Goal: Navigation & Orientation: Find specific page/section

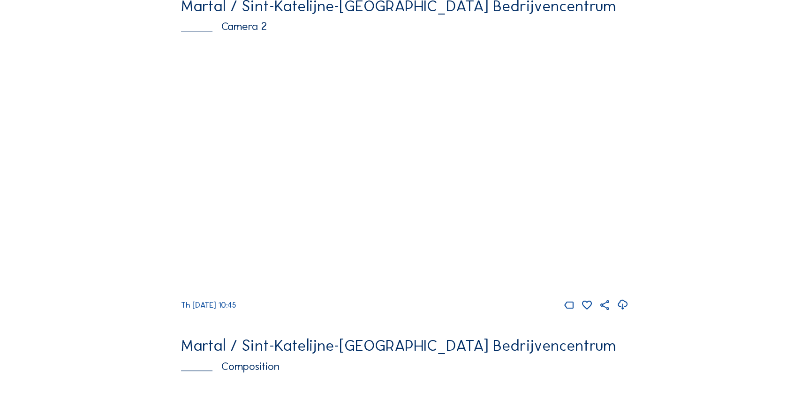
scroll to position [639, 0]
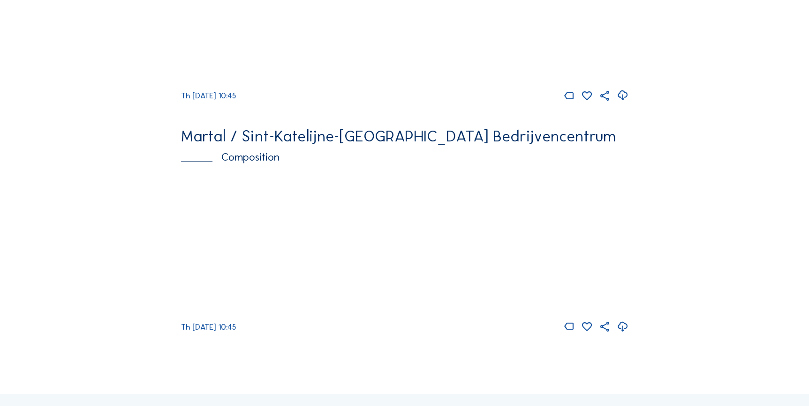
scroll to position [639, 0]
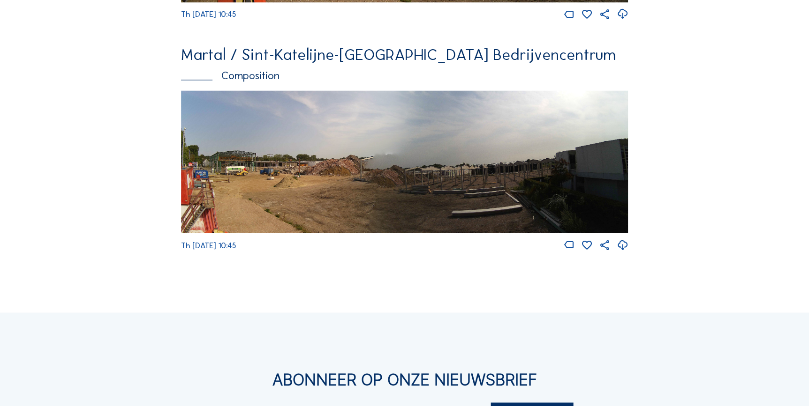
scroll to position [724, 0]
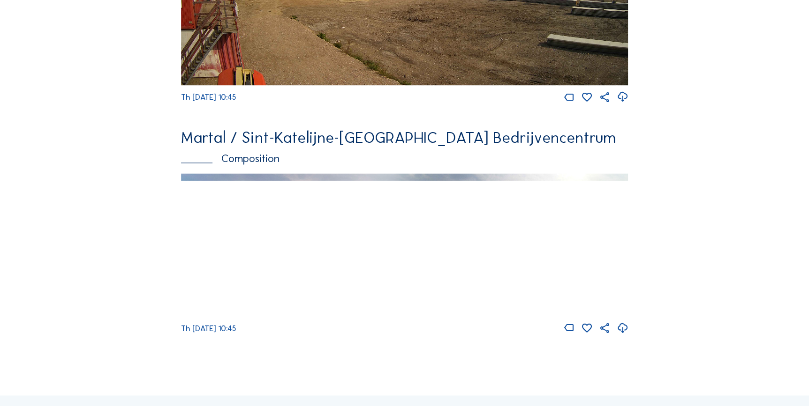
scroll to position [639, 0]
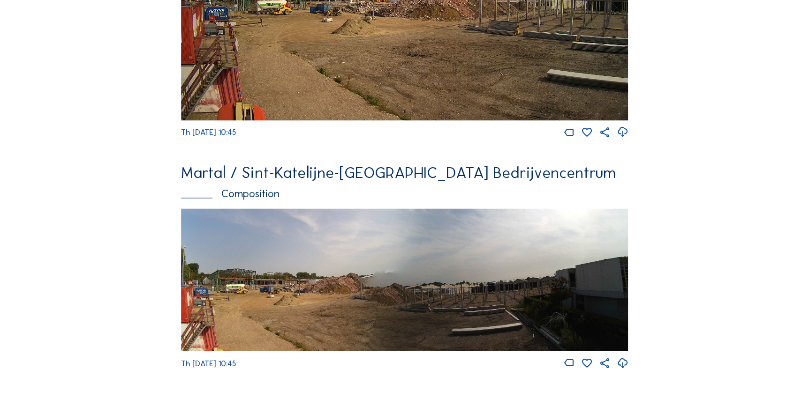
scroll to position [639, 0]
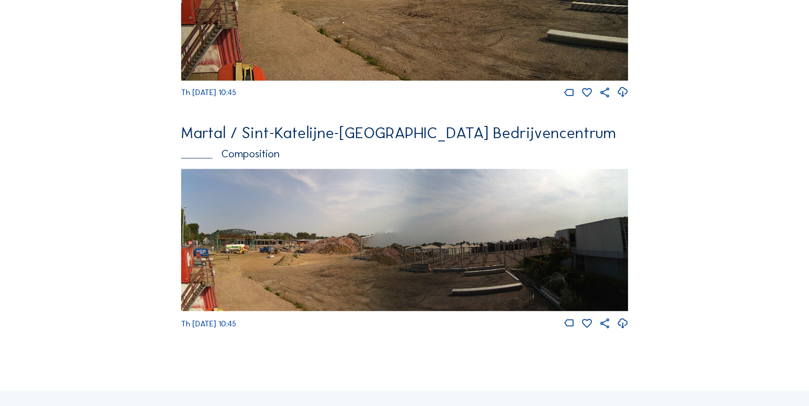
click at [236, 267] on img at bounding box center [404, 240] width 447 height 143
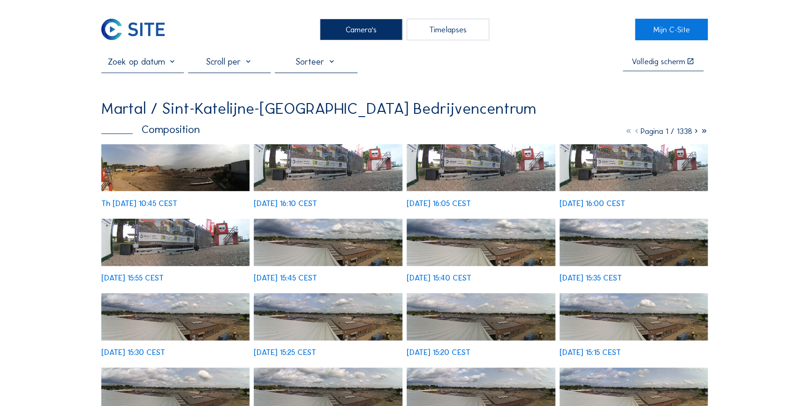
click at [366, 28] on div "Camera's" at bounding box center [361, 29] width 83 height 21
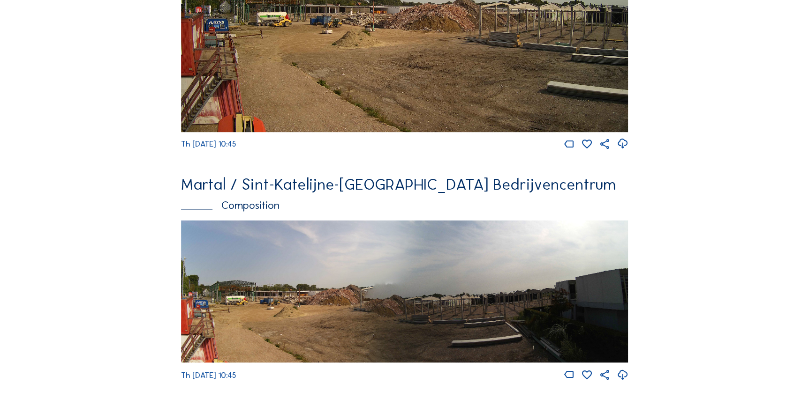
scroll to position [596, 0]
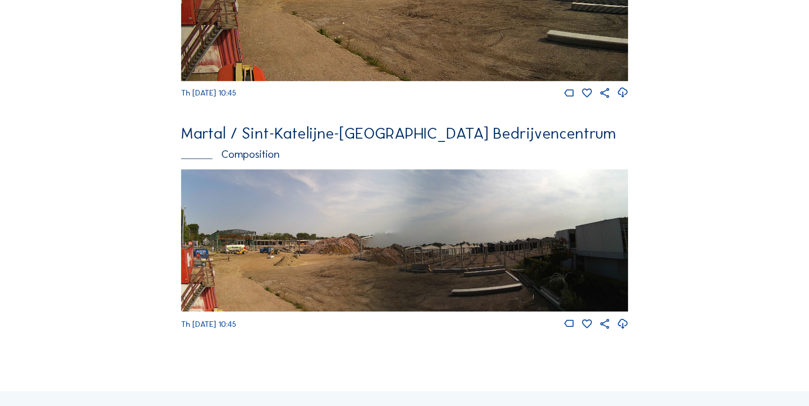
scroll to position [639, 0]
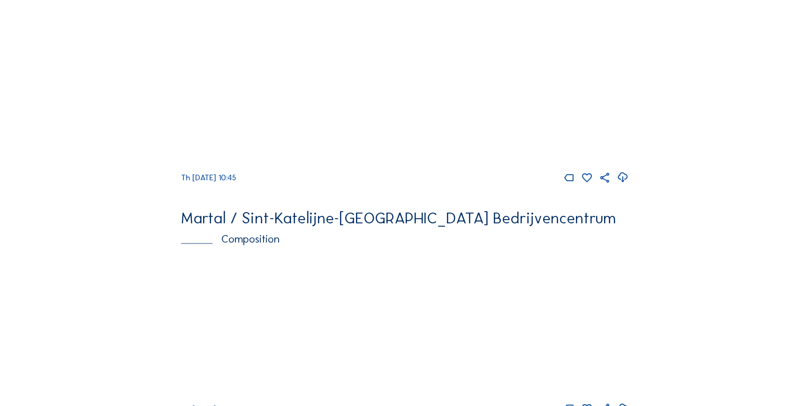
scroll to position [639, 0]
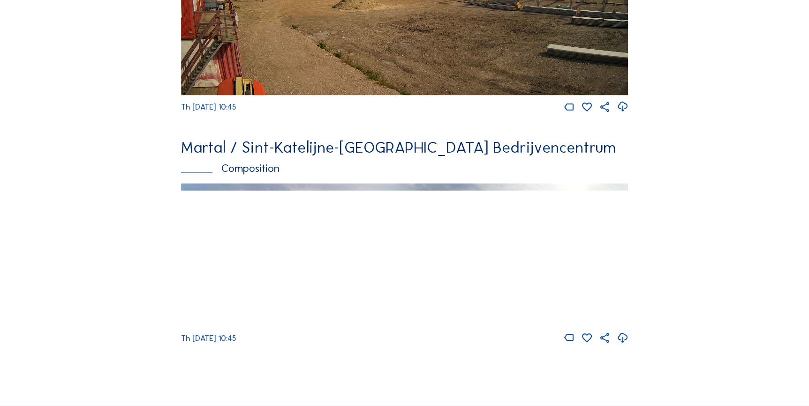
scroll to position [639, 0]
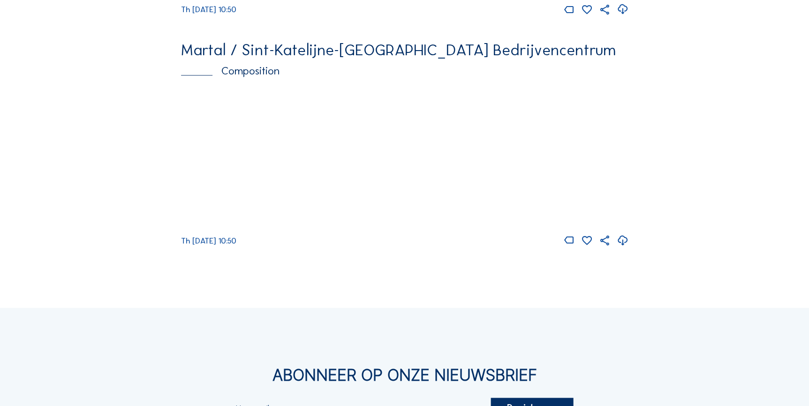
scroll to position [724, 0]
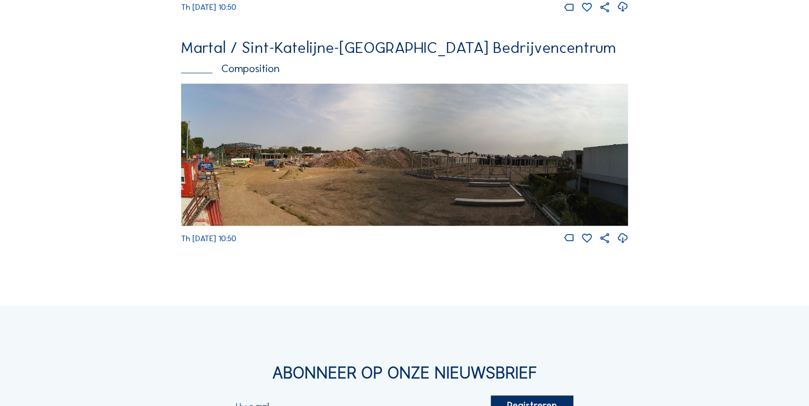
click at [388, 181] on img at bounding box center [404, 154] width 447 height 143
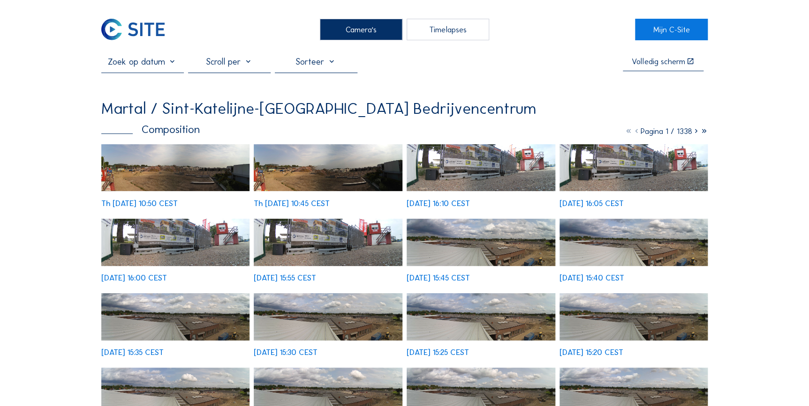
click at [176, 169] on img at bounding box center [175, 167] width 149 height 47
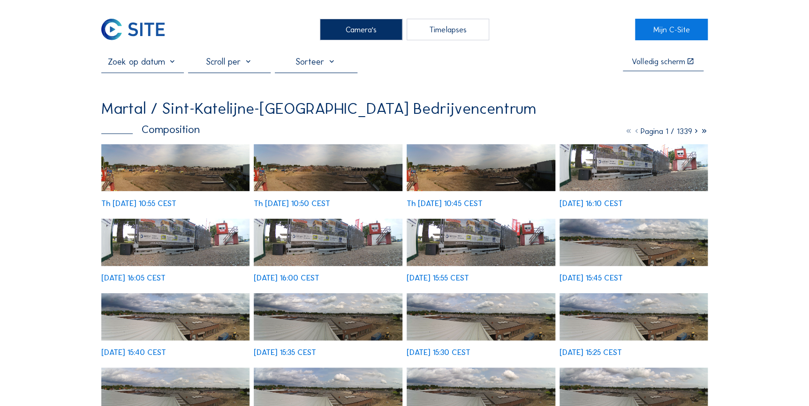
click at [178, 170] on img at bounding box center [175, 167] width 149 height 47
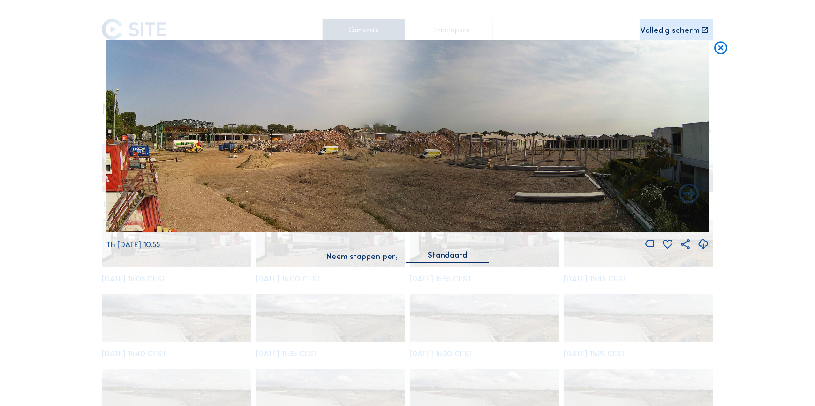
click at [61, 230] on div "Scroll om door de tijd te reizen | Druk op de 'Alt'-knop + scroll om te Zoomen …" at bounding box center [407, 203] width 815 height 406
click at [719, 50] on icon at bounding box center [721, 48] width 16 height 16
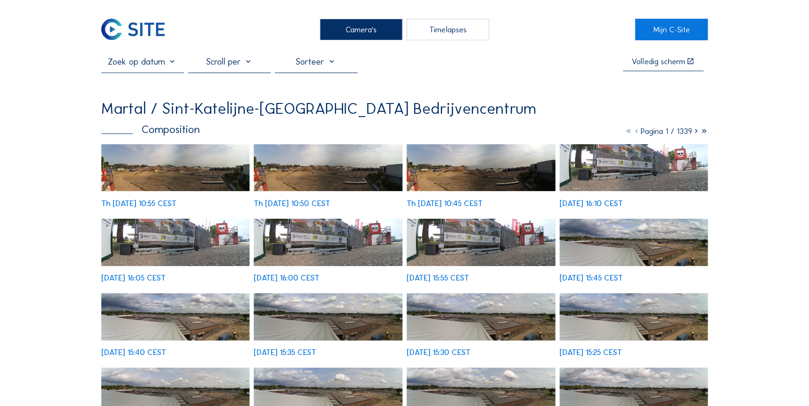
click at [313, 173] on img at bounding box center [328, 167] width 149 height 47
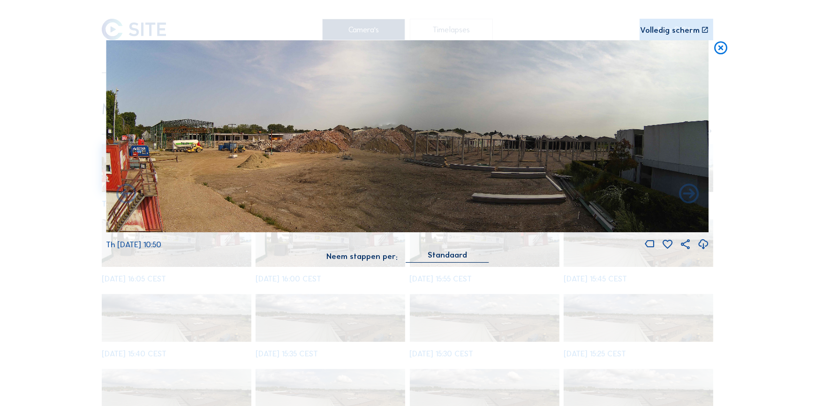
click at [717, 53] on icon at bounding box center [721, 48] width 16 height 16
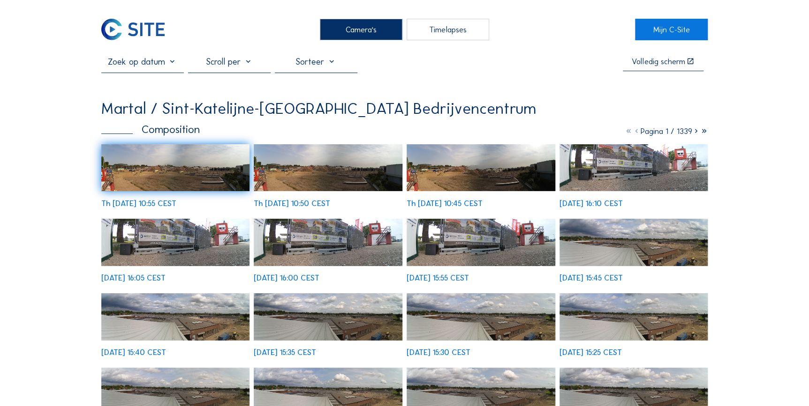
click at [199, 166] on img at bounding box center [175, 167] width 149 height 47
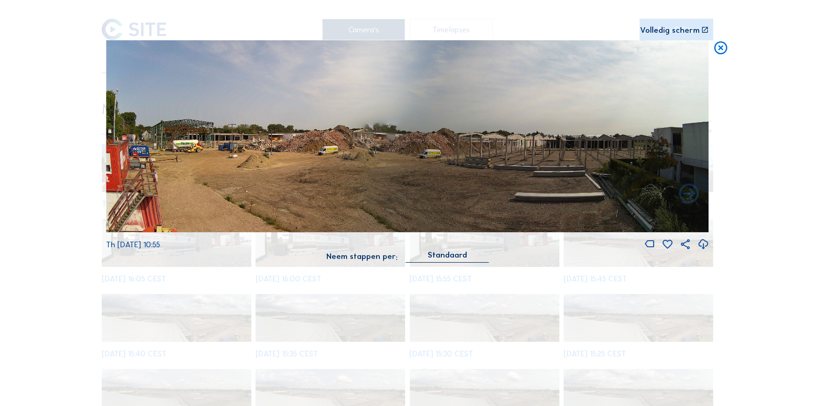
click at [722, 52] on icon at bounding box center [721, 48] width 16 height 16
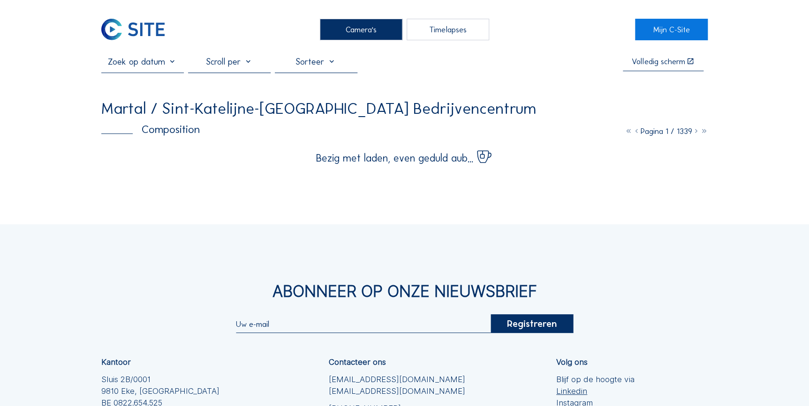
click at [360, 31] on div "Camera's" at bounding box center [361, 29] width 83 height 21
